Goal: Task Accomplishment & Management: Use online tool/utility

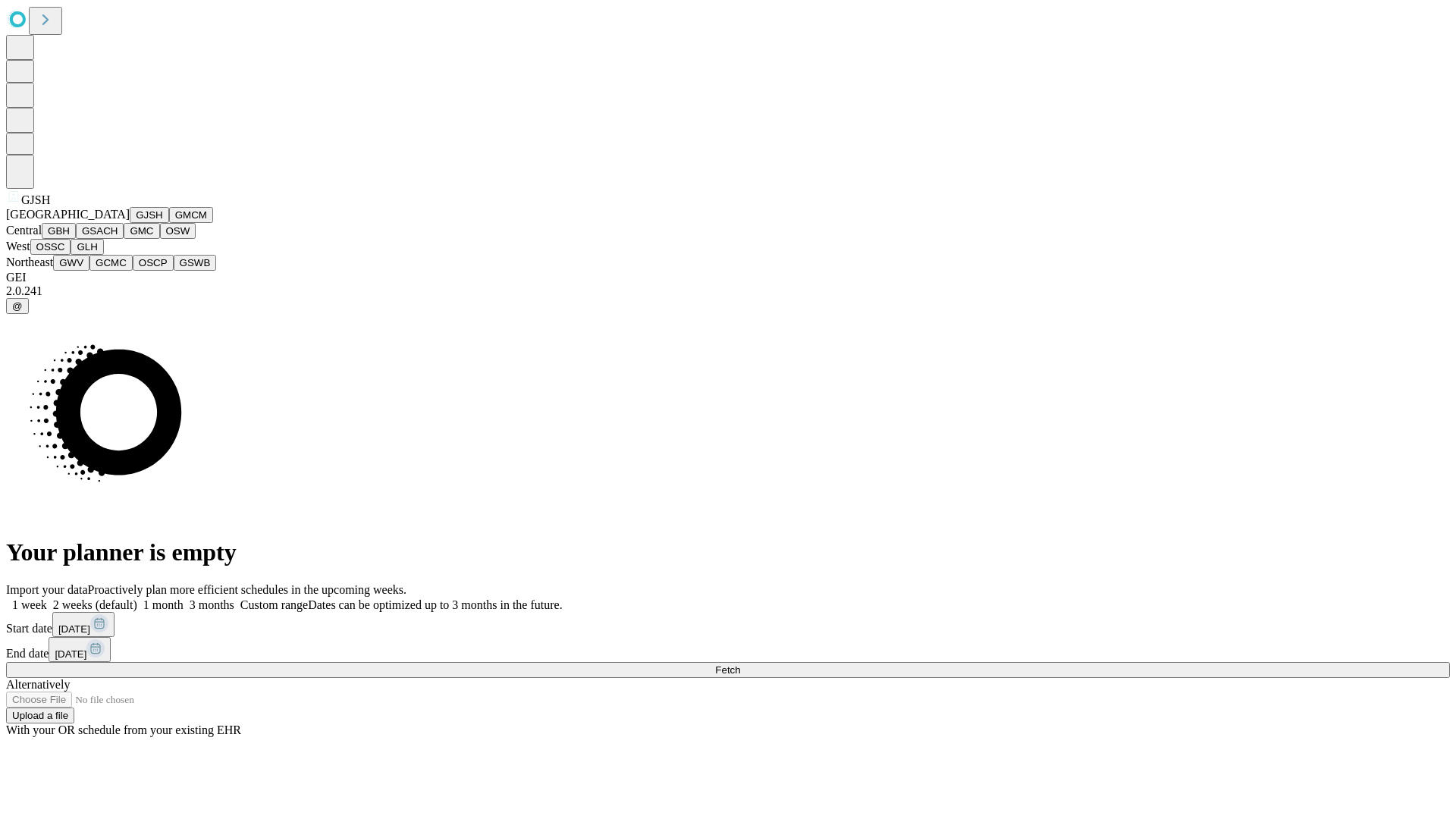
click at [130, 223] on button "GJSH" at bounding box center [149, 214] width 39 height 16
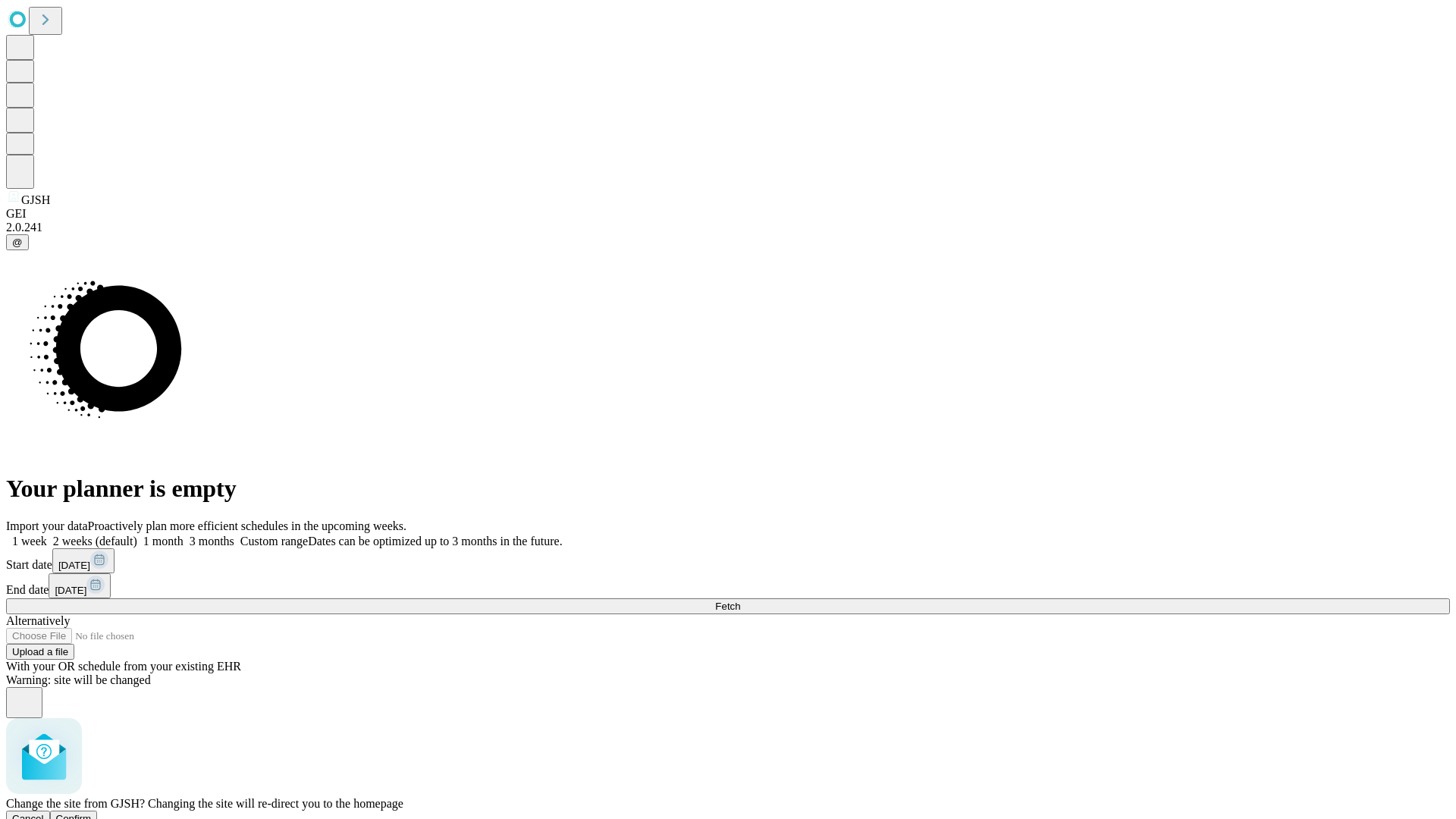
click at [92, 813] on span "Confirm" at bounding box center [74, 819] width 36 height 11
click at [47, 534] on label "1 week" at bounding box center [26, 541] width 41 height 13
click at [740, 601] on span "Fetch" at bounding box center [727, 607] width 25 height 11
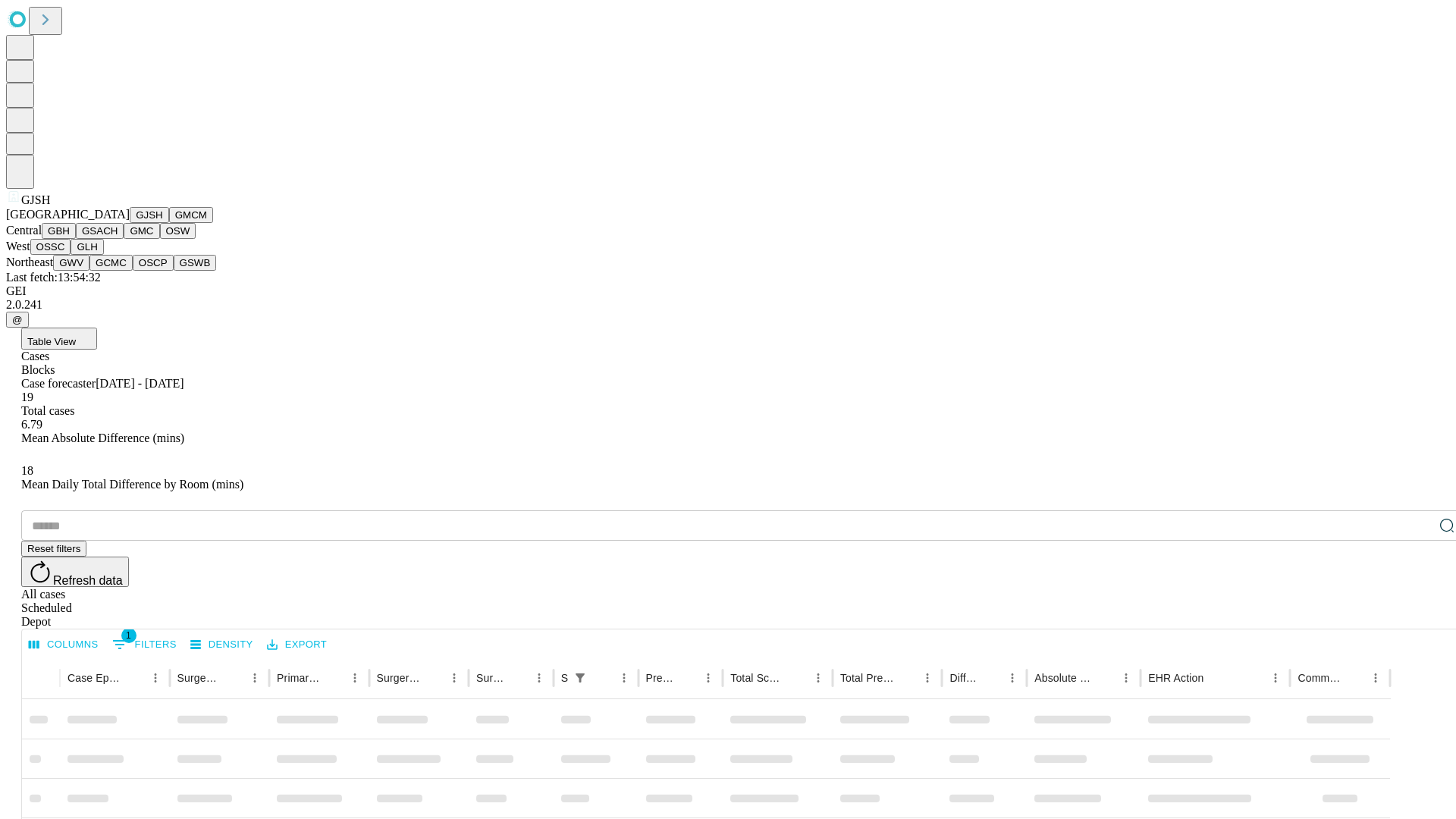
click at [169, 223] on button "GMCM" at bounding box center [191, 214] width 44 height 16
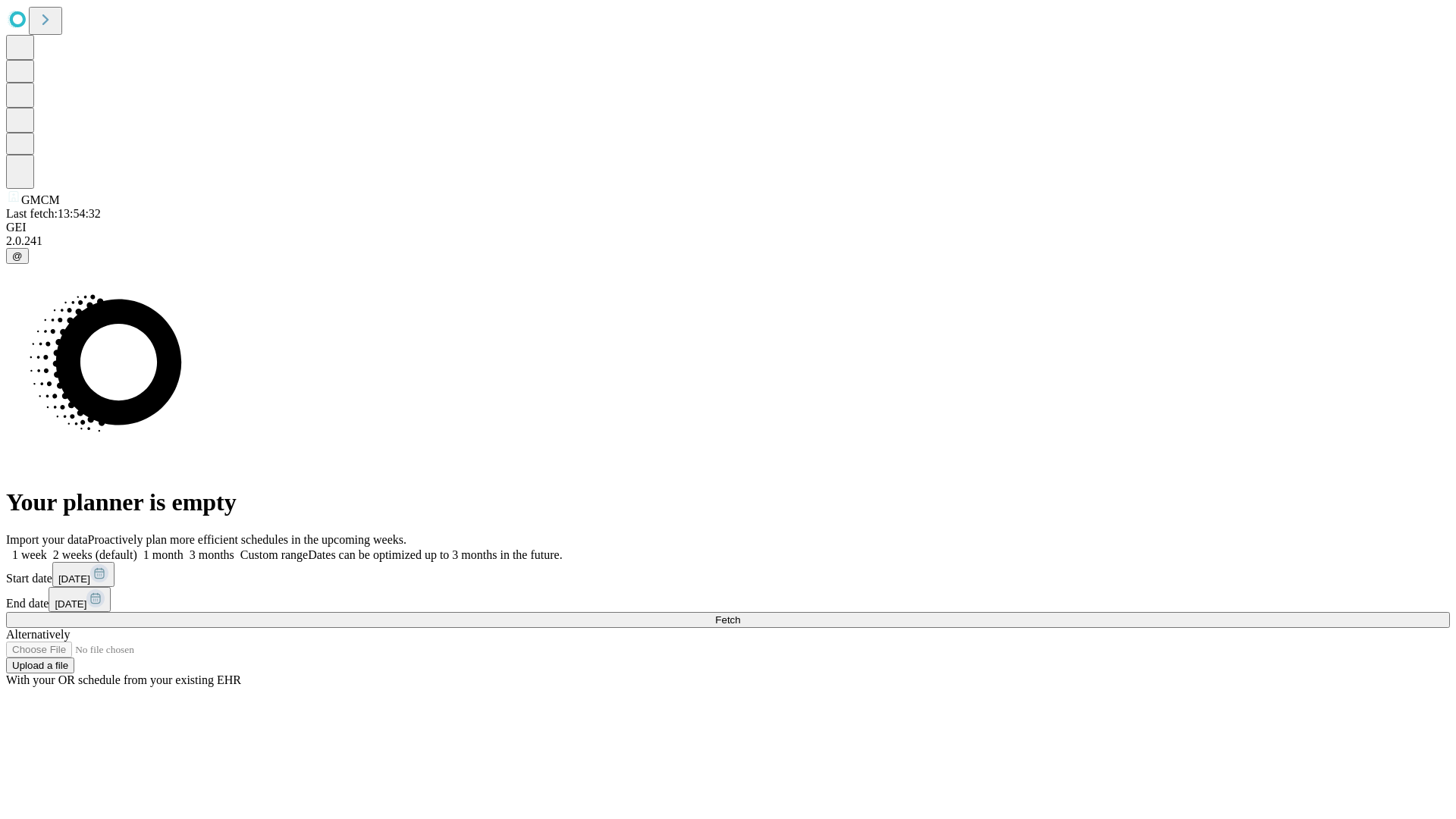
click at [47, 549] on label "1 week" at bounding box center [26, 555] width 41 height 13
click at [740, 614] on span "Fetch" at bounding box center [727, 620] width 25 height 11
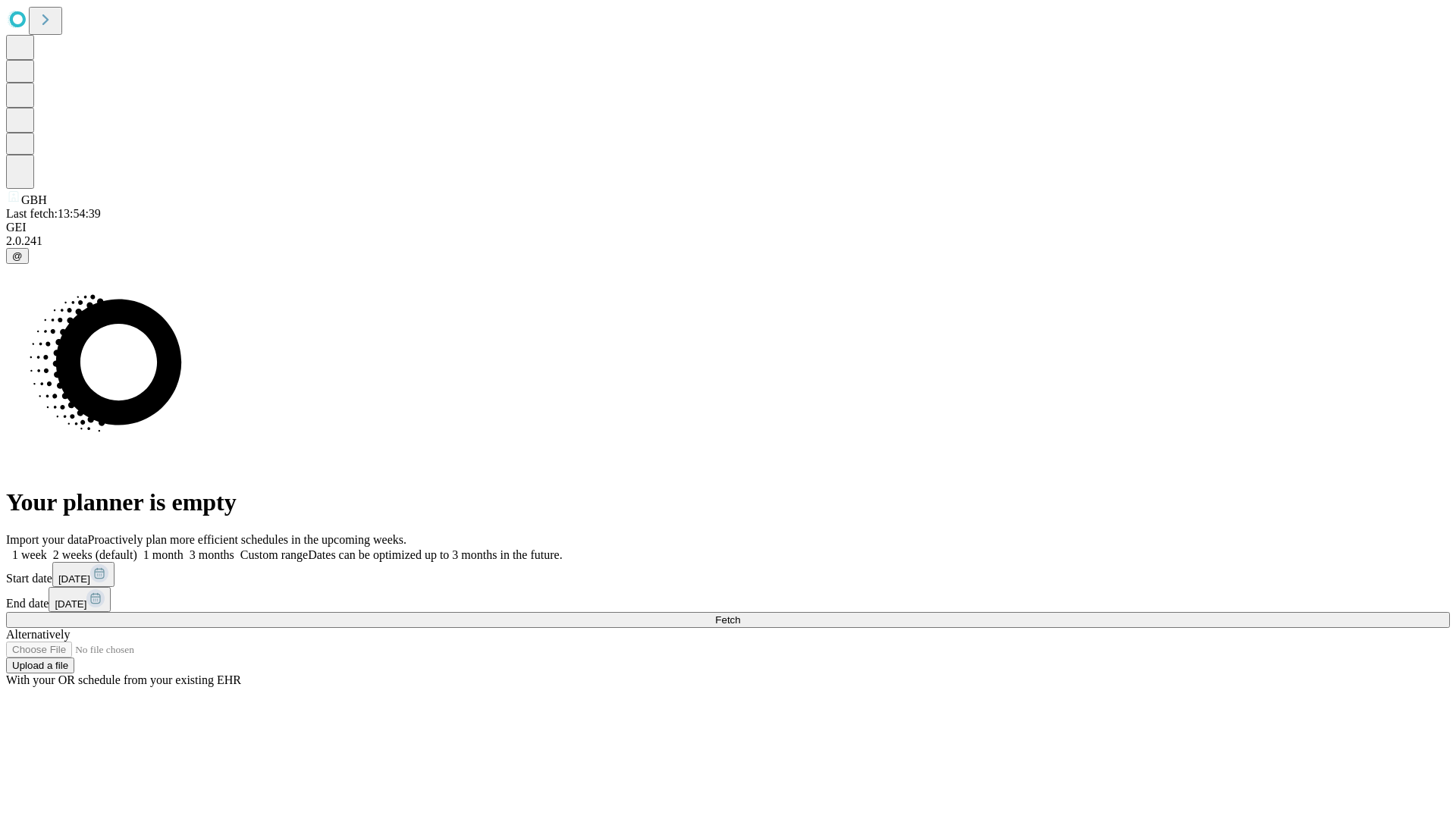
click at [47, 549] on label "1 week" at bounding box center [26, 555] width 41 height 13
click at [740, 614] on span "Fetch" at bounding box center [727, 620] width 25 height 11
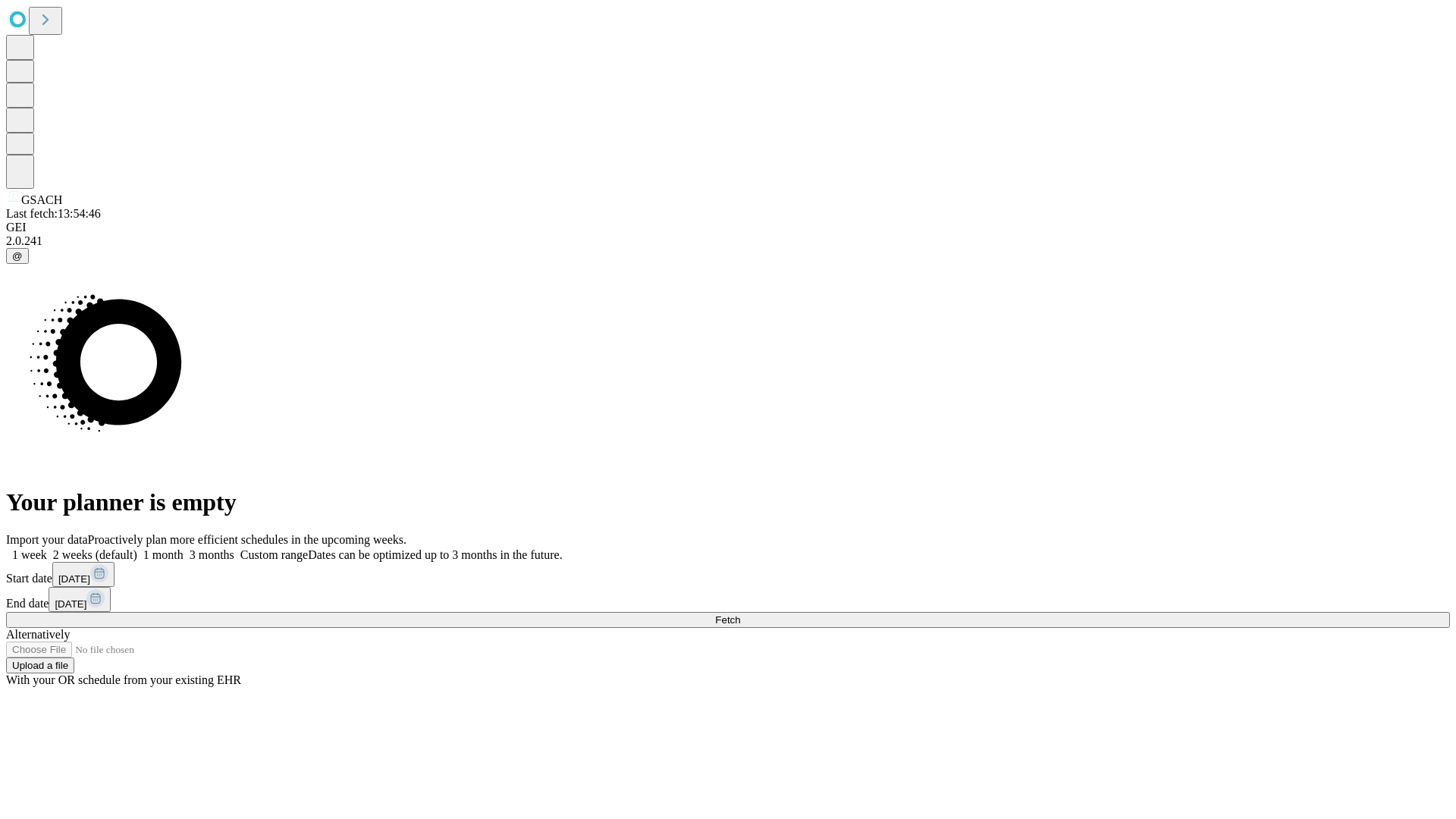
click at [740, 614] on span "Fetch" at bounding box center [727, 620] width 25 height 11
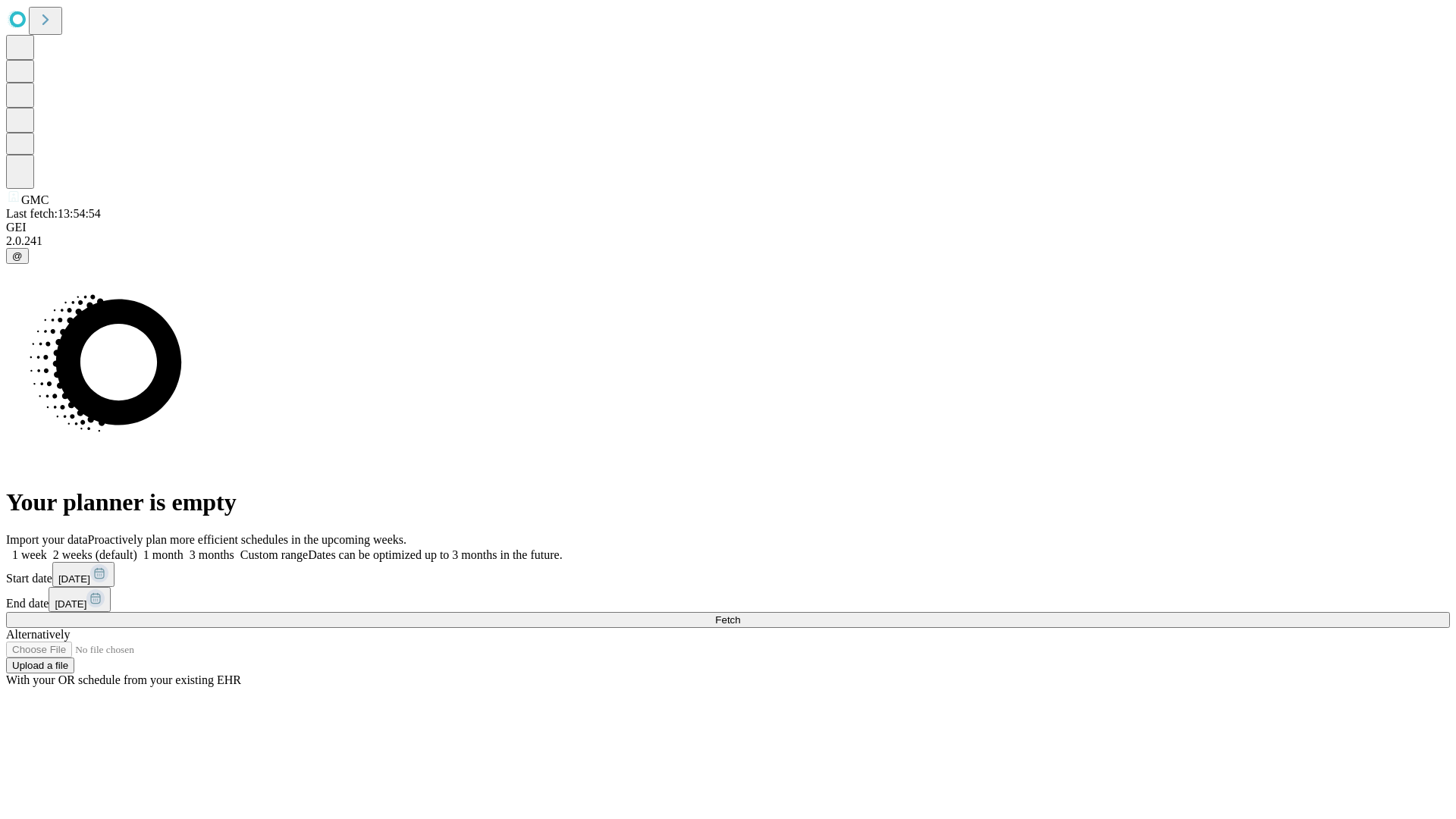
click at [47, 549] on label "1 week" at bounding box center [26, 555] width 41 height 13
click at [740, 614] on span "Fetch" at bounding box center [727, 620] width 25 height 11
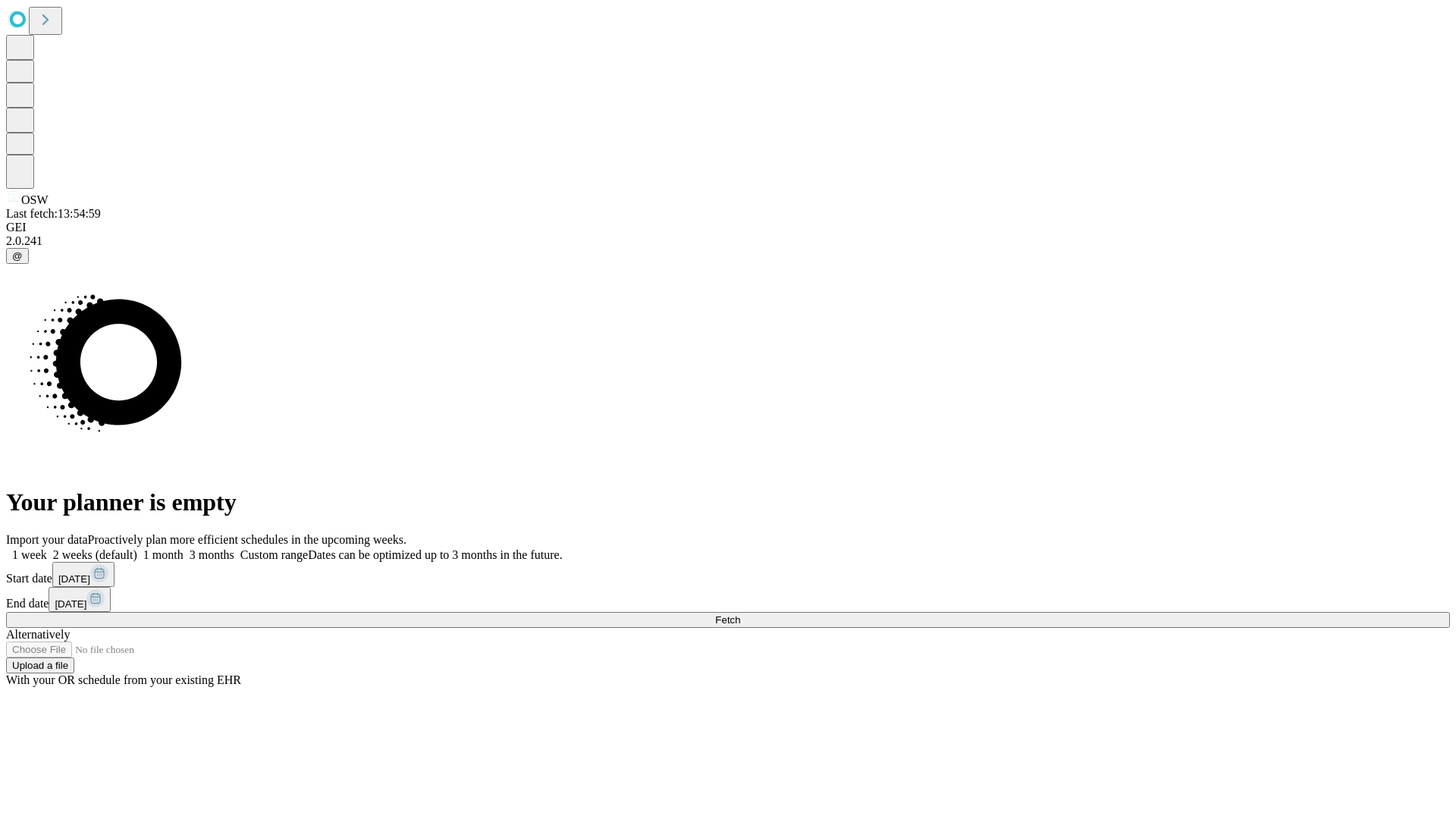
click at [740, 614] on span "Fetch" at bounding box center [727, 620] width 25 height 11
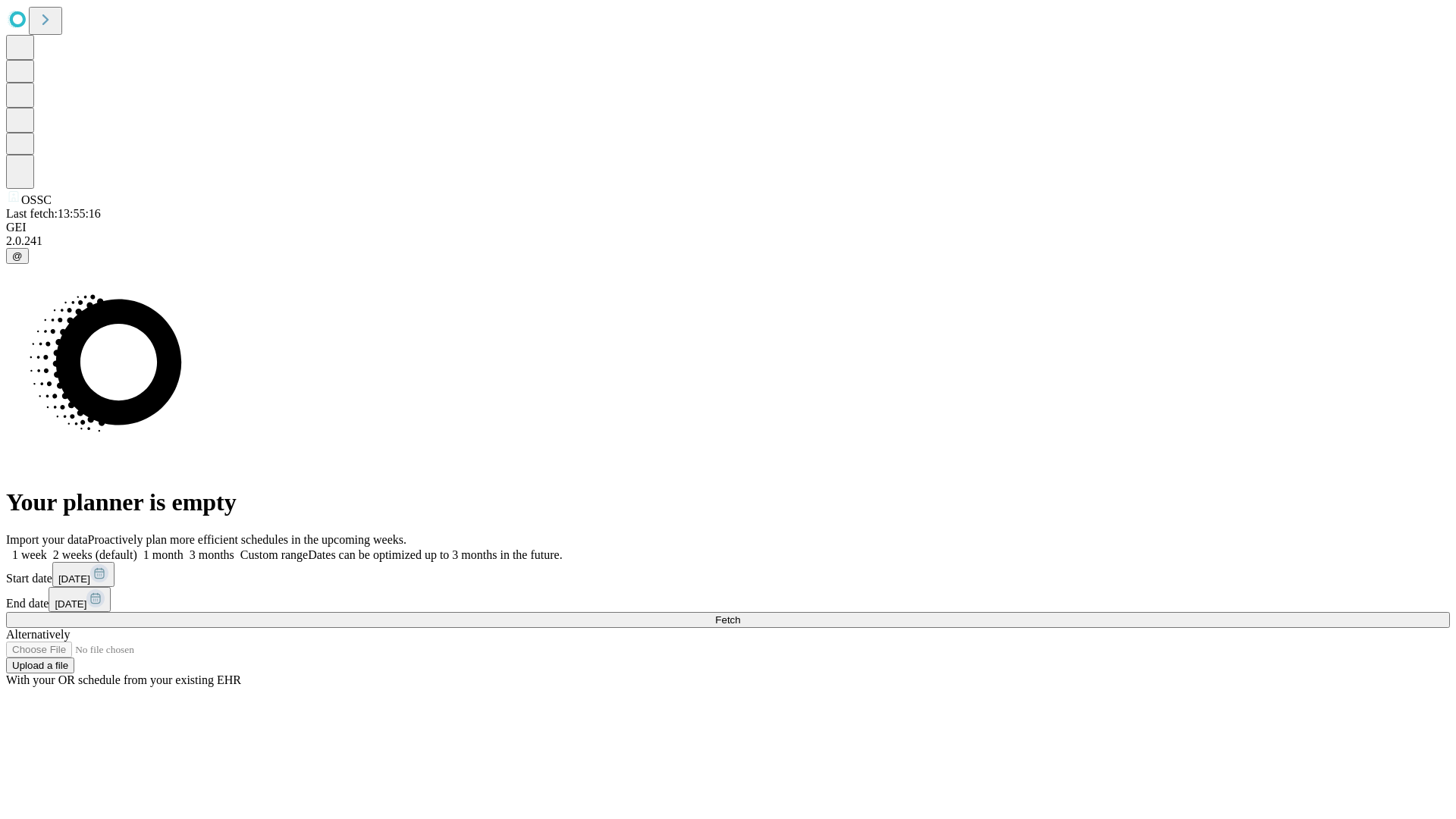
click at [740, 614] on span "Fetch" at bounding box center [727, 620] width 25 height 11
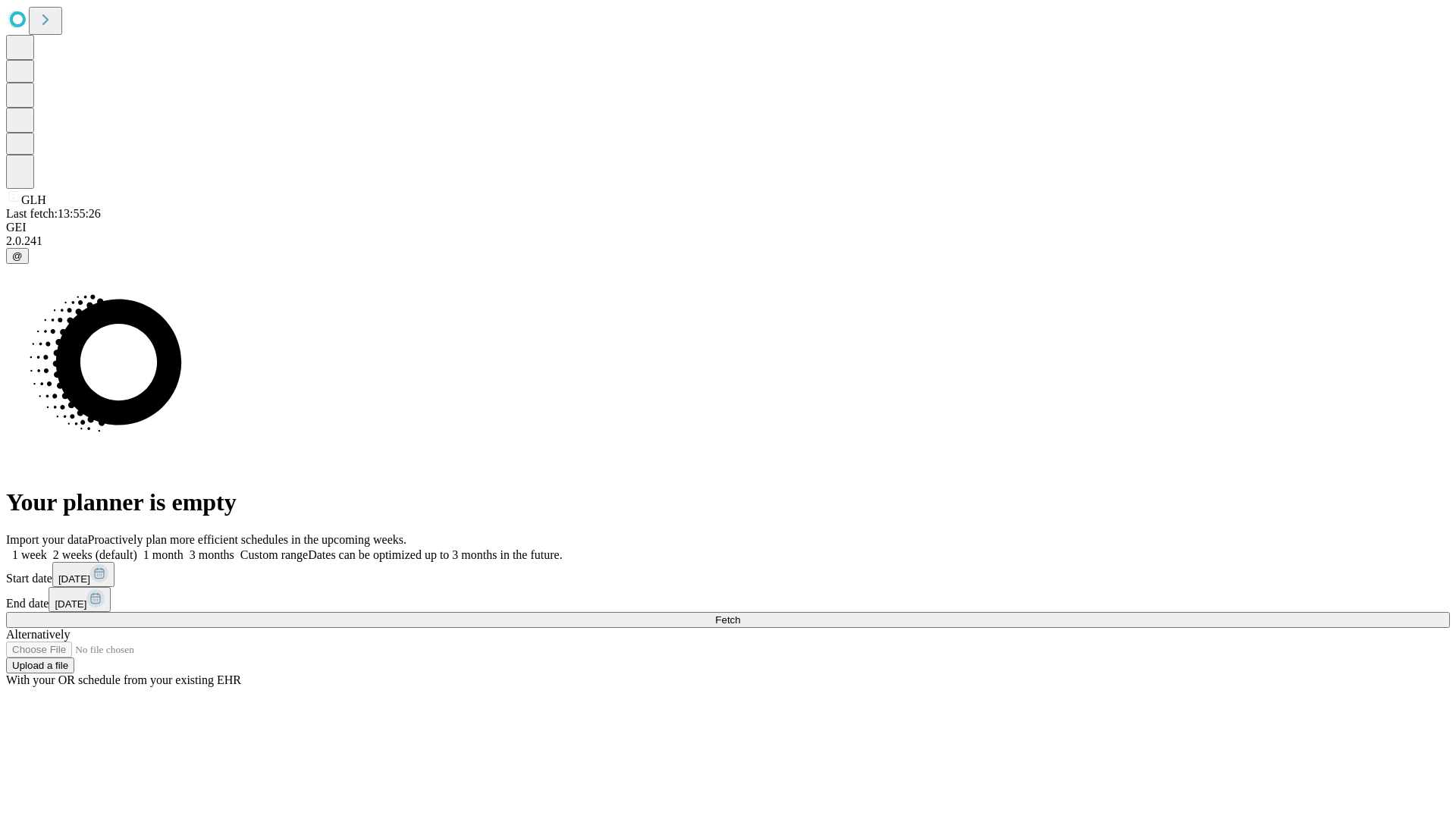
click at [740, 614] on span "Fetch" at bounding box center [727, 620] width 25 height 11
click at [47, 549] on label "1 week" at bounding box center [26, 555] width 41 height 13
click at [740, 614] on span "Fetch" at bounding box center [727, 620] width 25 height 11
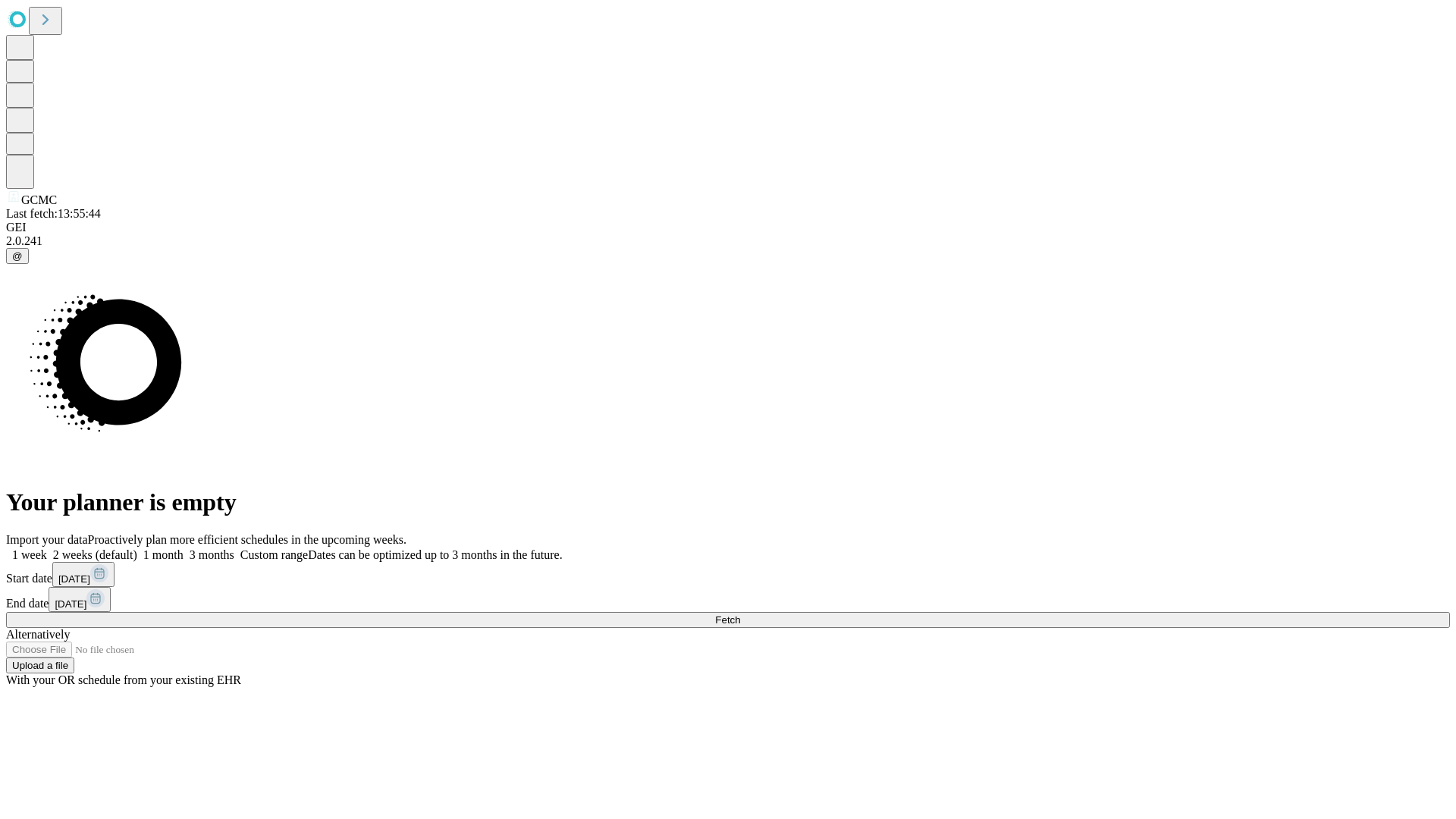
click at [47, 549] on label "1 week" at bounding box center [26, 555] width 41 height 13
click at [740, 614] on span "Fetch" at bounding box center [727, 620] width 25 height 11
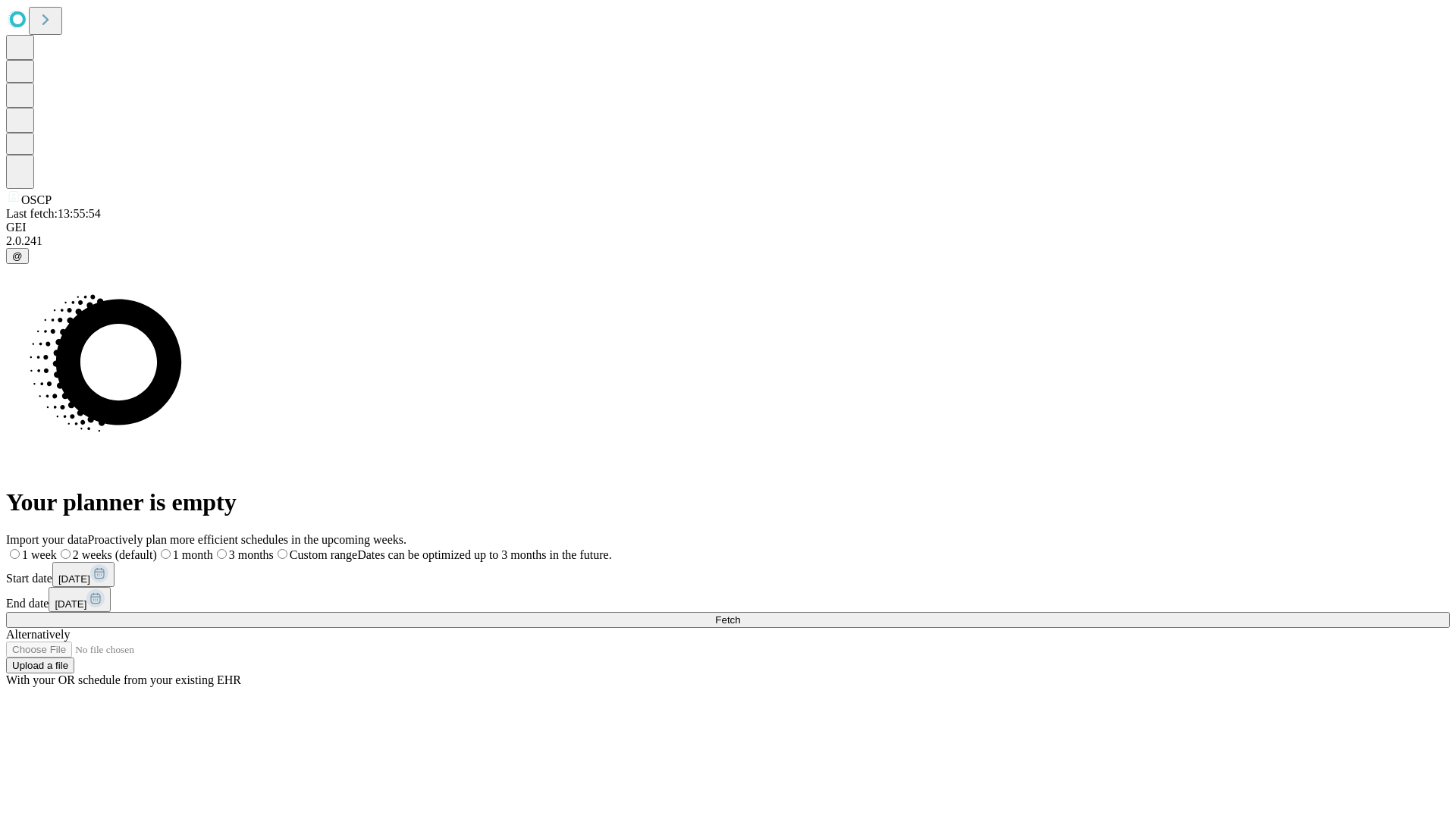
click at [57, 549] on label "1 week" at bounding box center [31, 555] width 51 height 13
click at [740, 614] on span "Fetch" at bounding box center [727, 620] width 25 height 11
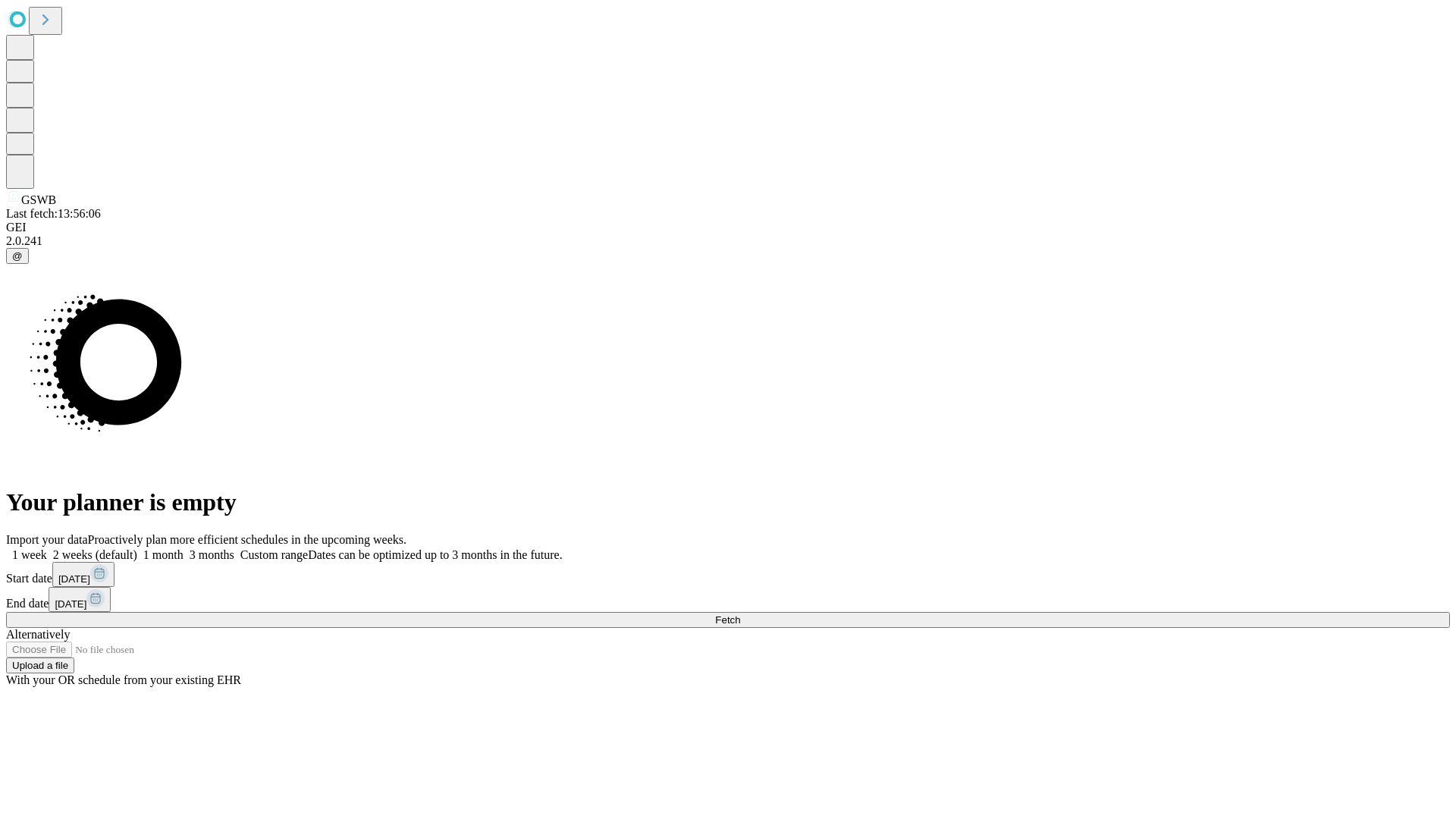
click at [47, 549] on label "1 week" at bounding box center [26, 555] width 41 height 13
click at [740, 614] on span "Fetch" at bounding box center [727, 620] width 25 height 11
